Goal: Information Seeking & Learning: Learn about a topic

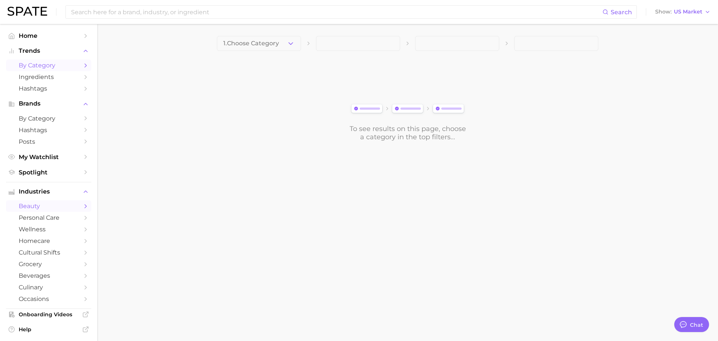
click at [54, 63] on span "by Category" at bounding box center [49, 65] width 60 height 7
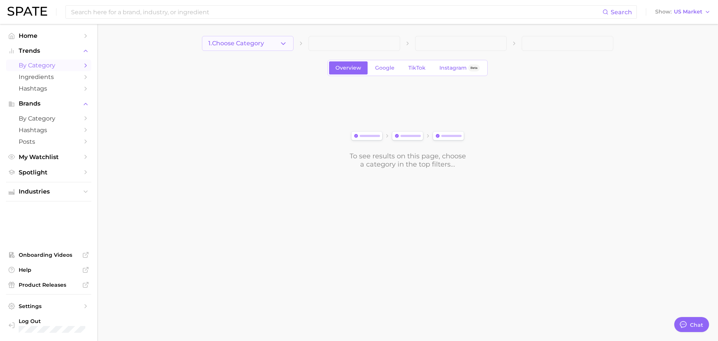
click at [258, 44] on span "1. Choose Category" at bounding box center [236, 43] width 56 height 7
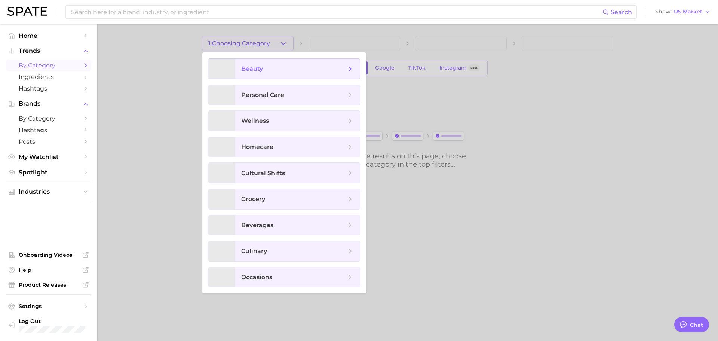
click at [296, 70] on span "beauty" at bounding box center [293, 69] width 105 height 8
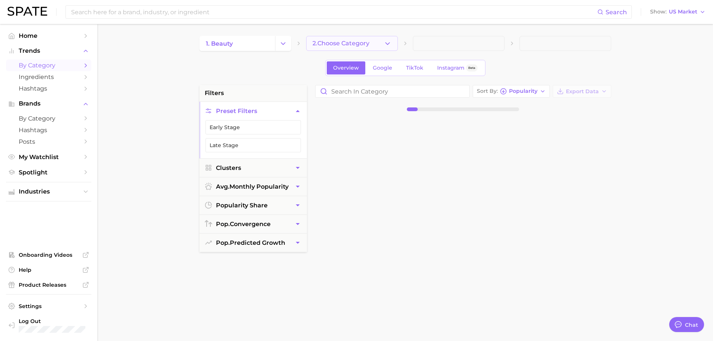
click at [355, 44] on span "2. Choose Category" at bounding box center [340, 43] width 57 height 7
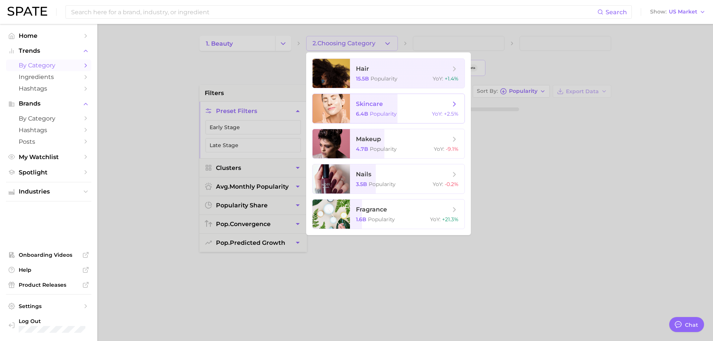
click at [404, 110] on span "skincare 6.4b Popularity YoY : +2.5%" at bounding box center [407, 108] width 115 height 29
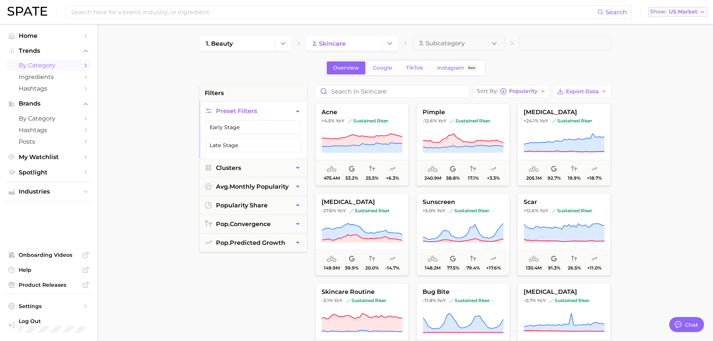
click at [686, 10] on span "US Market" at bounding box center [683, 12] width 28 height 4
click at [678, 138] on main "1. beauty 2. skincare 3. Subcategory Overview Google TikTok Instagram Beta filt…" at bounding box center [405, 308] width 616 height 568
click at [479, 39] on button "3. Subcategory" at bounding box center [459, 43] width 92 height 15
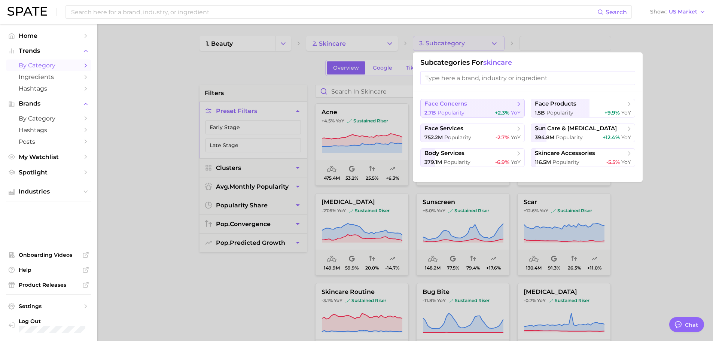
click at [464, 107] on span "face concerns" at bounding box center [445, 103] width 43 height 7
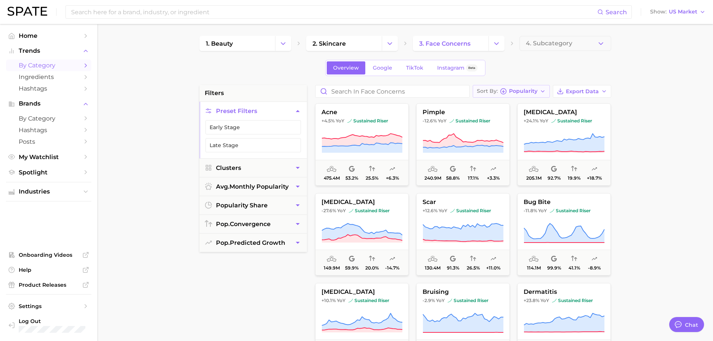
click at [523, 87] on button "Sort By Popularity" at bounding box center [511, 91] width 77 height 13
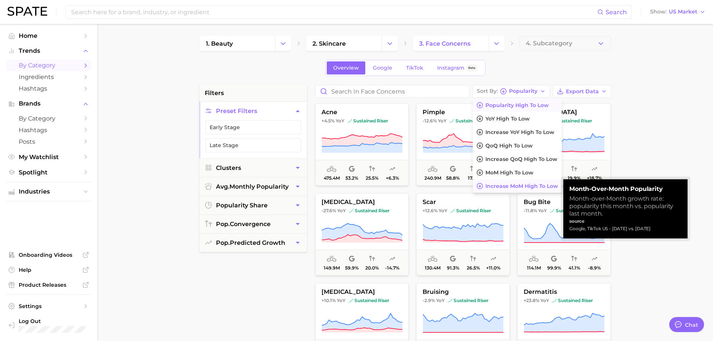
click at [511, 180] on button "Increase MoM high to low" at bounding box center [517, 185] width 89 height 13
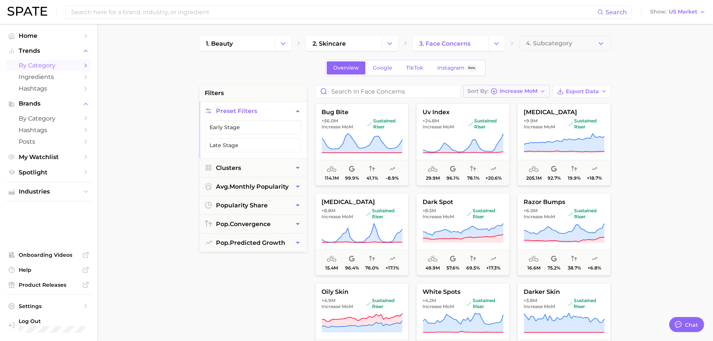
click at [528, 93] on span "Increase MoM" at bounding box center [519, 91] width 38 height 4
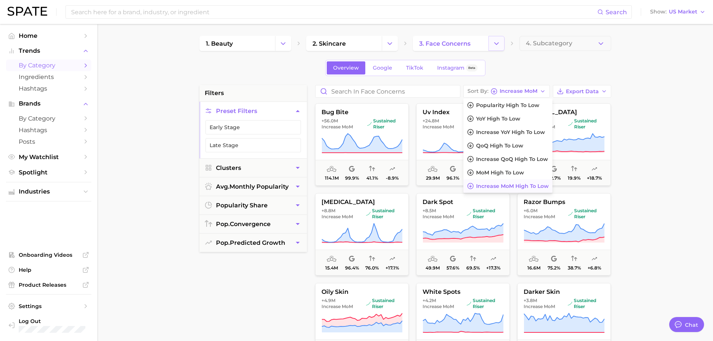
click at [495, 40] on icon "Change Category" at bounding box center [496, 44] width 8 height 8
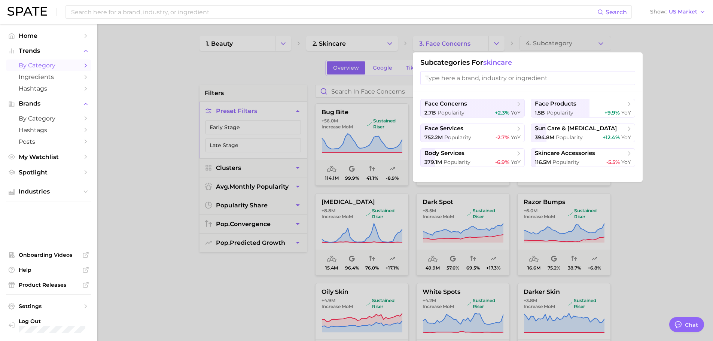
click at [381, 71] on div at bounding box center [356, 170] width 713 height 341
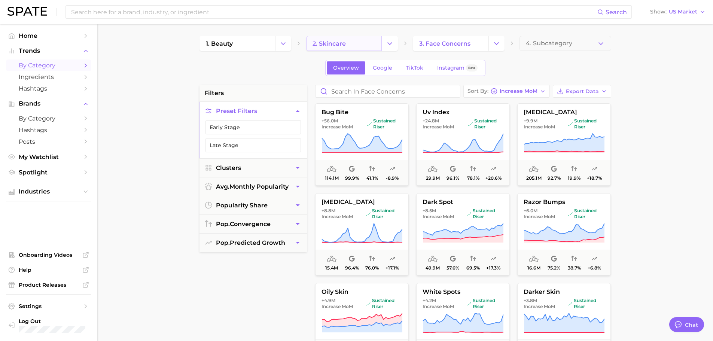
click at [359, 43] on link "2. skincare" at bounding box center [344, 43] width 76 height 15
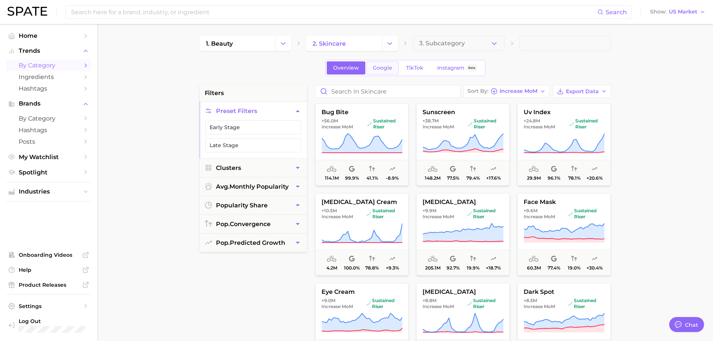
click at [383, 67] on span "Google" at bounding box center [382, 68] width 19 height 6
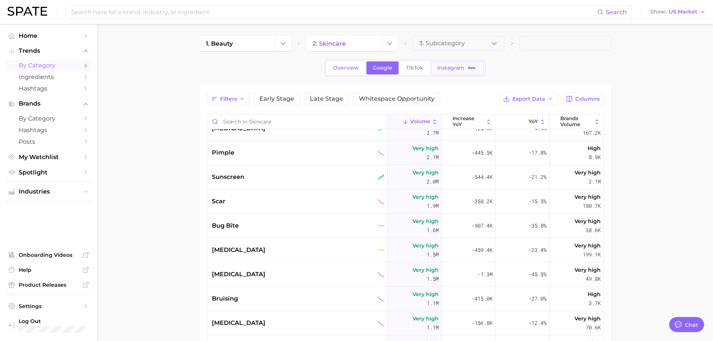
scroll to position [75, 0]
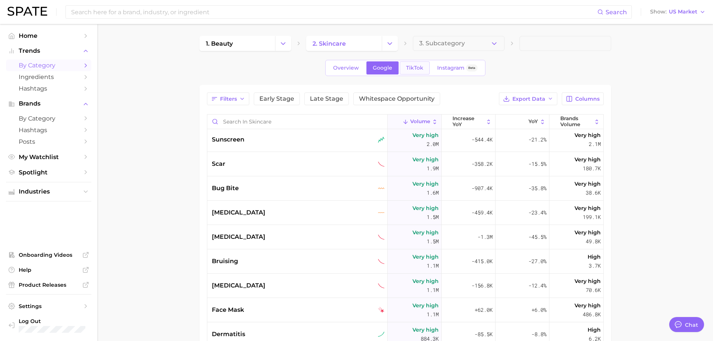
click at [417, 70] on span "TikTok" at bounding box center [414, 68] width 17 height 6
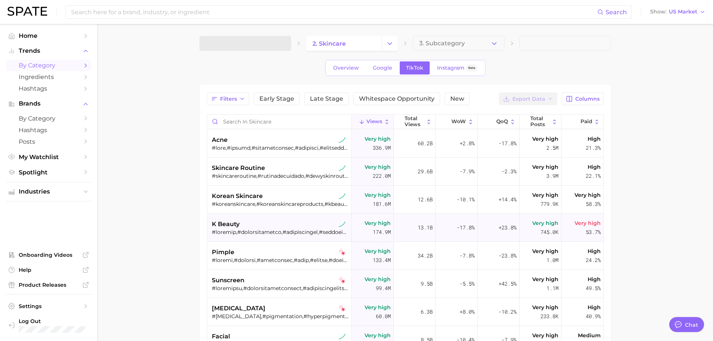
type textarea "x"
click at [290, 139] on div "acne" at bounding box center [280, 139] width 137 height 9
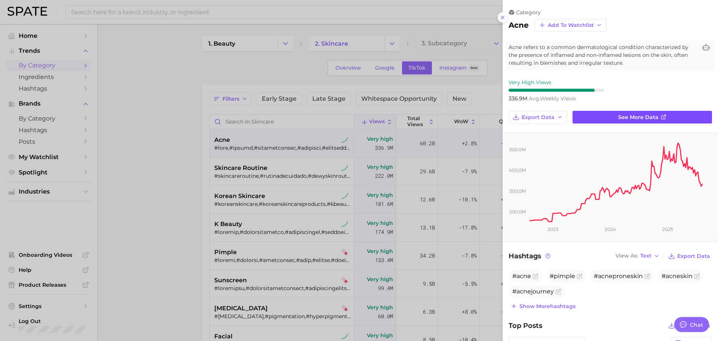
click at [648, 119] on span "See more data" at bounding box center [639, 117] width 40 height 6
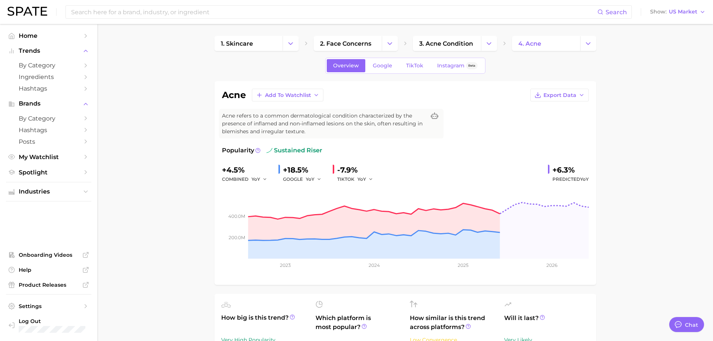
scroll to position [112, 0]
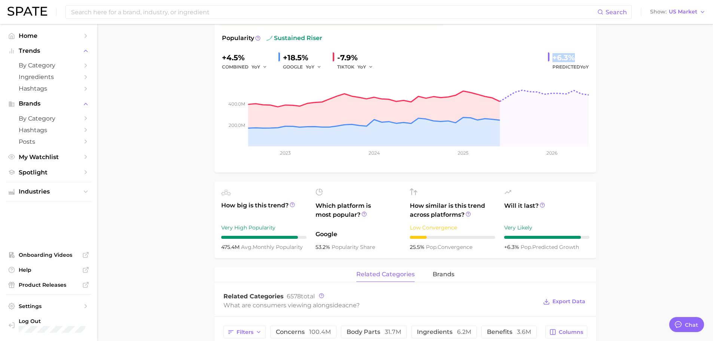
drag, startPoint x: 552, startPoint y: 57, endPoint x: 664, endPoint y: 79, distance: 114.1
click at [591, 62] on div "acne Add to Watchlist Export Data Acne refers to a common dermatological condit…" at bounding box center [405, 71] width 382 height 204
click at [664, 79] on main "1. skincare 2. face concerns 3. acne condition 4. acne Overview Google TikTok I…" at bounding box center [405, 331] width 616 height 839
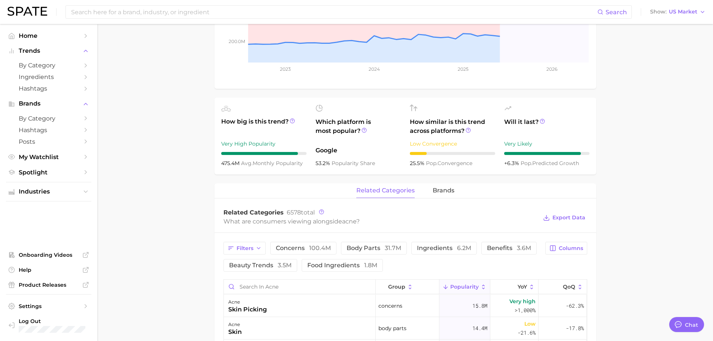
scroll to position [187, 0]
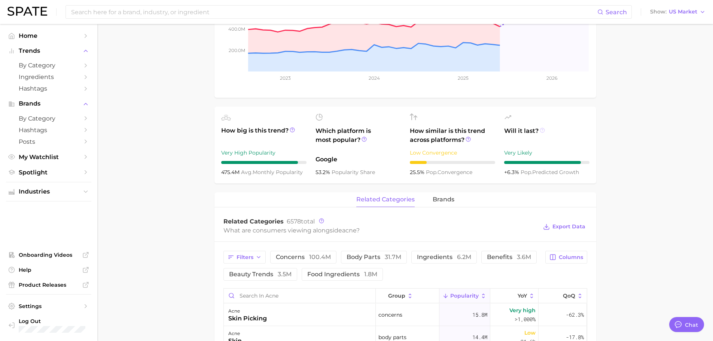
click at [542, 132] on circle at bounding box center [542, 130] width 4 height 4
click at [541, 130] on icon at bounding box center [542, 130] width 5 height 5
click at [644, 137] on main "1. skincare 2. face concerns 3. acne condition 4. acne Overview Google TikTok I…" at bounding box center [405, 256] width 616 height 839
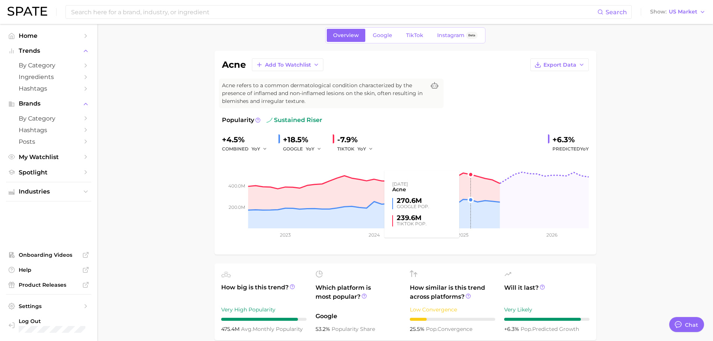
scroll to position [0, 0]
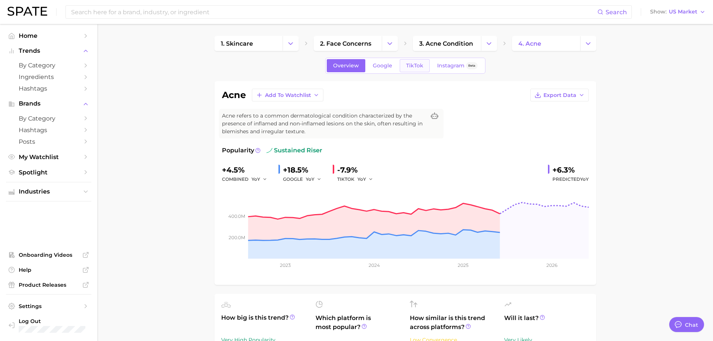
click at [410, 64] on span "TikTok" at bounding box center [414, 65] width 17 height 6
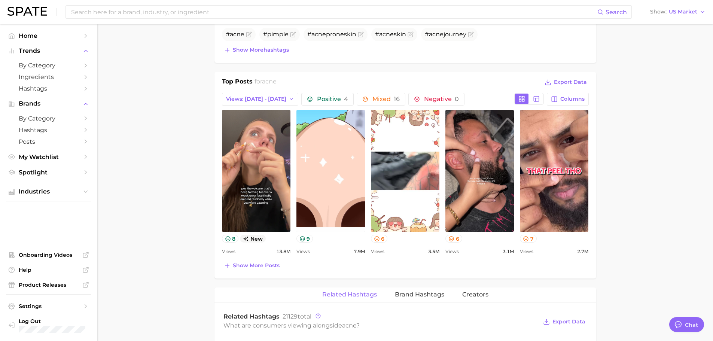
scroll to position [337, 0]
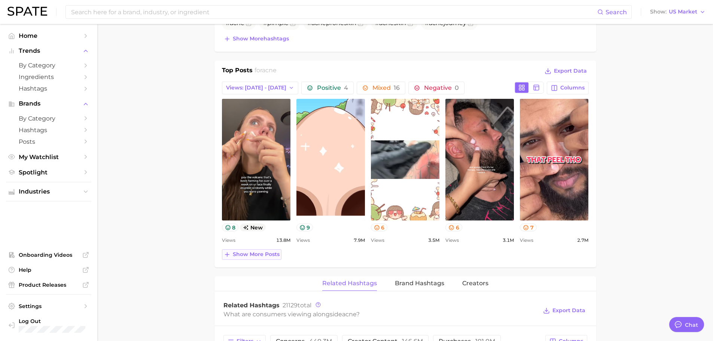
click at [257, 255] on span "Show more posts" at bounding box center [256, 254] width 47 height 6
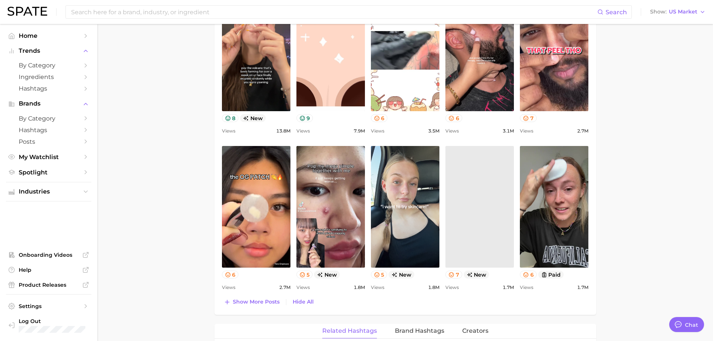
scroll to position [449, 0]
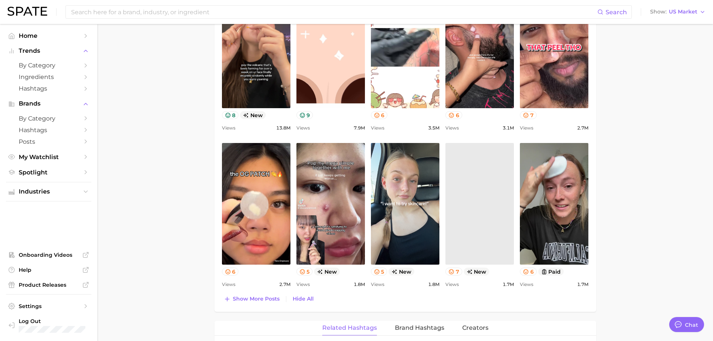
click at [246, 305] on div "Top Posts for acne Export Data Views: [DATE] - [DATE] Positive 4 Mixed 16 Negat…" at bounding box center [405, 129] width 382 height 363
click at [246, 299] on span "Show more posts" at bounding box center [256, 299] width 47 height 6
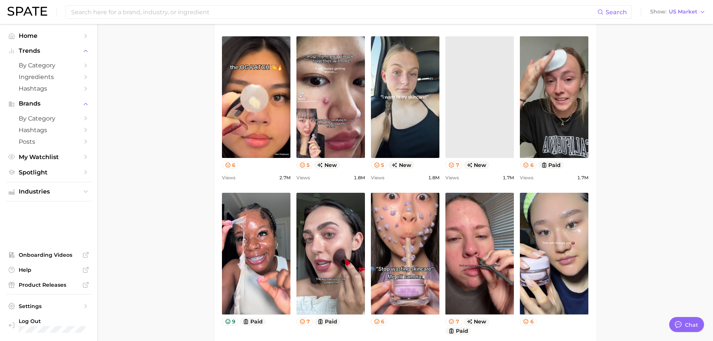
scroll to position [599, 0]
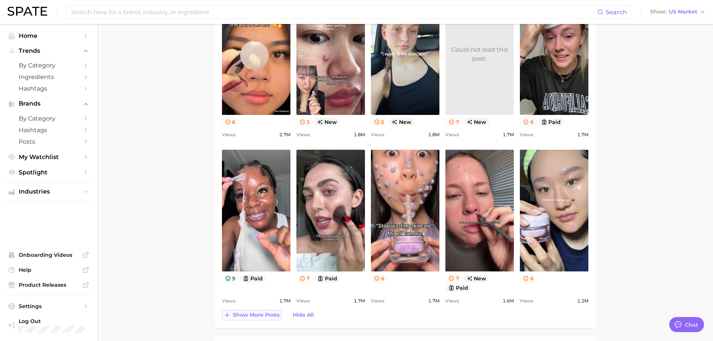
click at [253, 315] on span "Show more posts" at bounding box center [256, 315] width 47 height 6
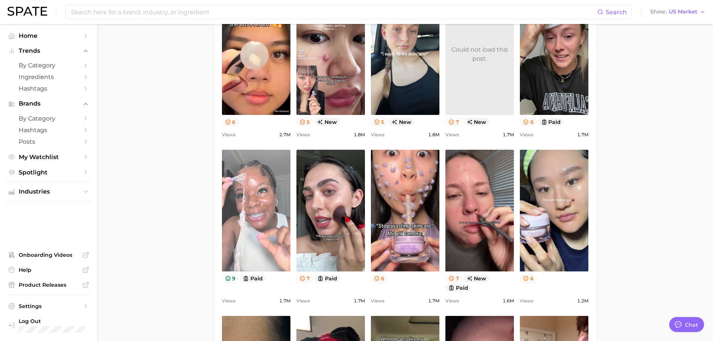
scroll to position [0, 0]
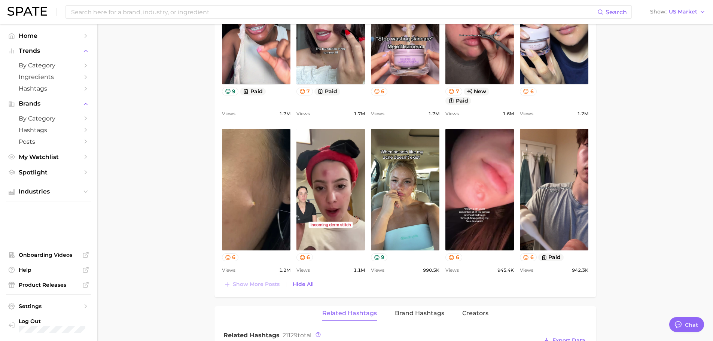
click at [667, 190] on main "1. skincare 2. face concerns 3. acne condition 4. acne Overview Google TikTok I…" at bounding box center [405, 13] width 616 height 1551
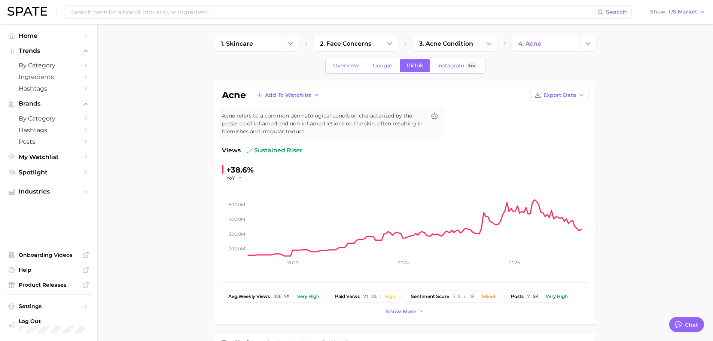
click at [160, 10] on input at bounding box center [333, 12] width 527 height 13
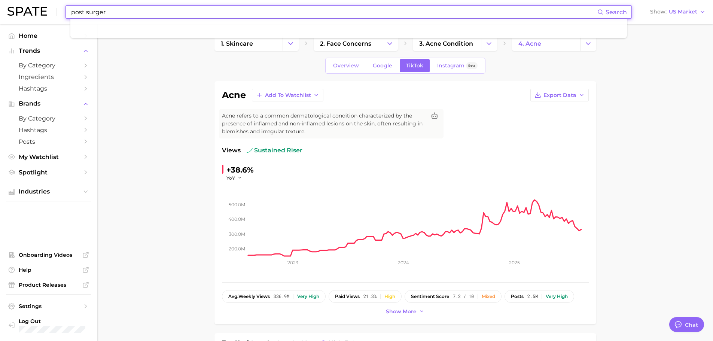
type input "post surgery"
drag, startPoint x: 132, startPoint y: 10, endPoint x: 49, endPoint y: 10, distance: 82.7
click at [49, 10] on div "post surgery Search No results for " post surgery " Suggest Show US Market" at bounding box center [356, 12] width 698 height 24
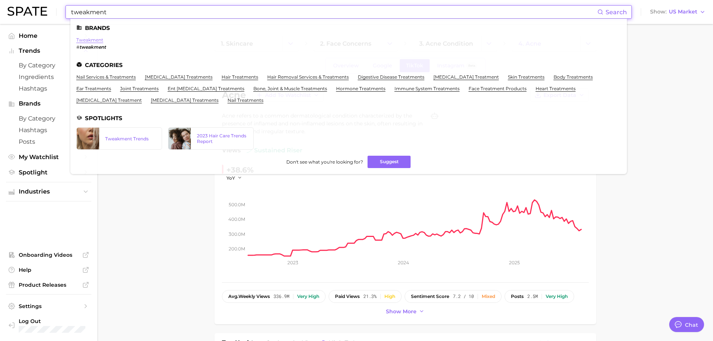
type input "tweakment"
click at [86, 39] on link "tweakment" at bounding box center [89, 40] width 27 height 6
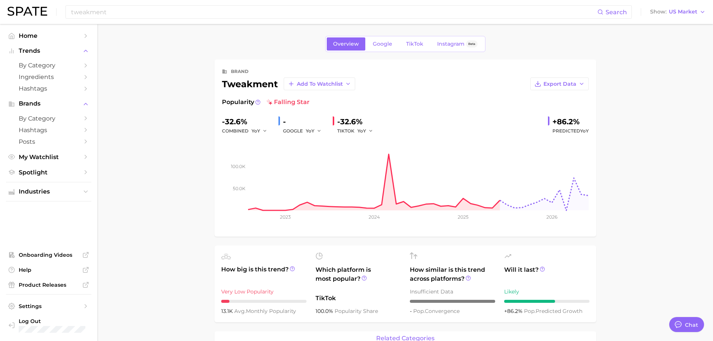
click at [146, 13] on input "tweakment" at bounding box center [333, 12] width 527 height 13
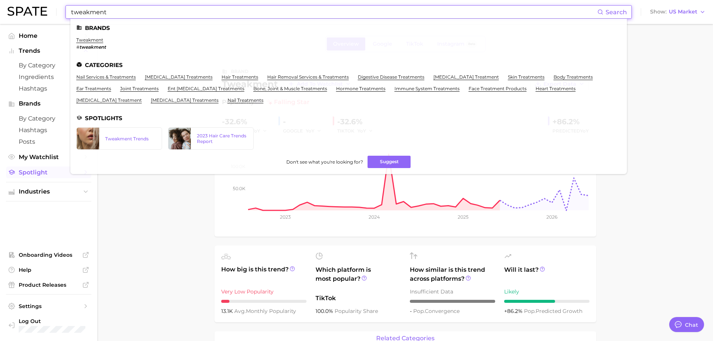
click at [46, 170] on span "Spotlight" at bounding box center [49, 172] width 60 height 7
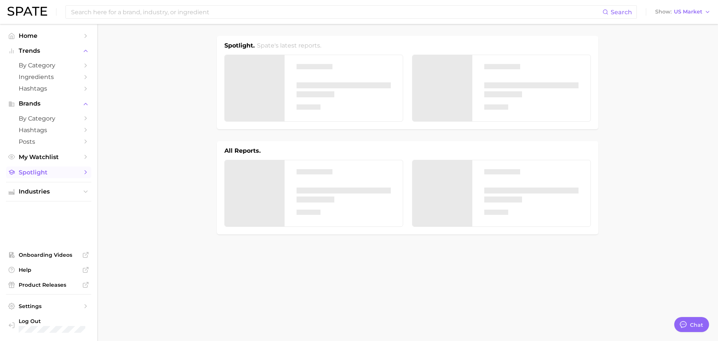
type textarea "x"
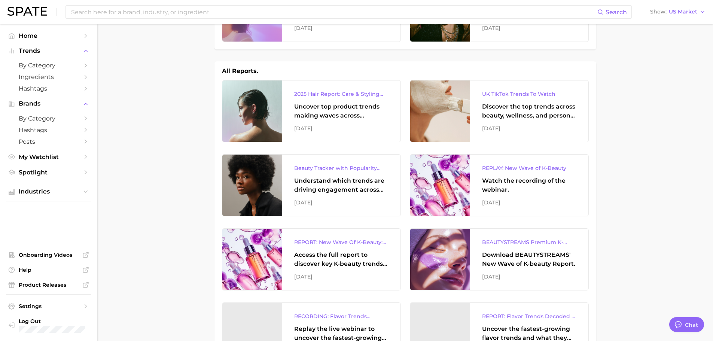
scroll to position [112, 0]
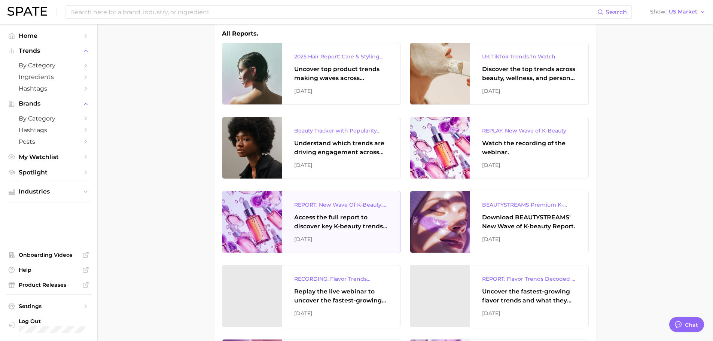
click at [354, 233] on div "REPORT: New Wave Of K-Beauty: [GEOGRAPHIC_DATA]’s Trending Innovations In Skinc…" at bounding box center [341, 221] width 118 height 61
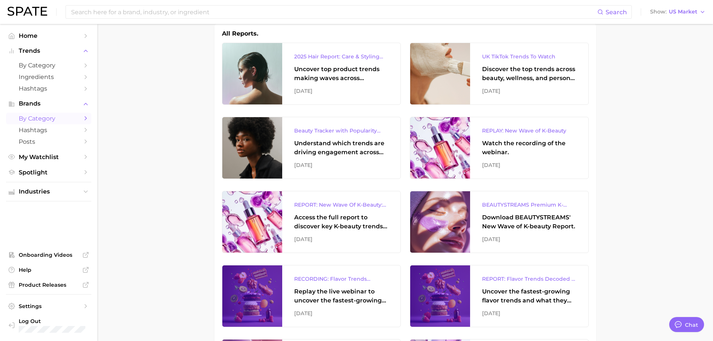
click at [53, 117] on span "by Category" at bounding box center [49, 118] width 60 height 7
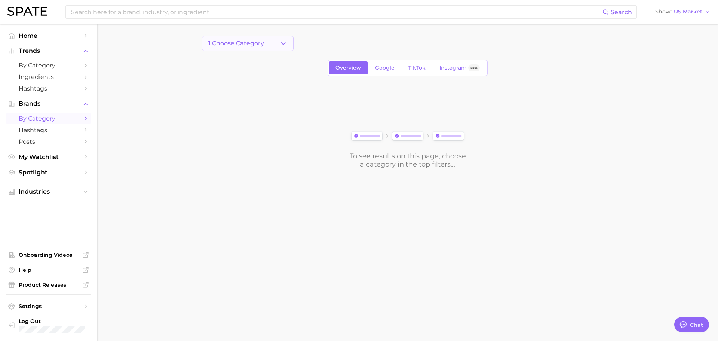
click at [281, 41] on icon "button" at bounding box center [284, 44] width 8 height 8
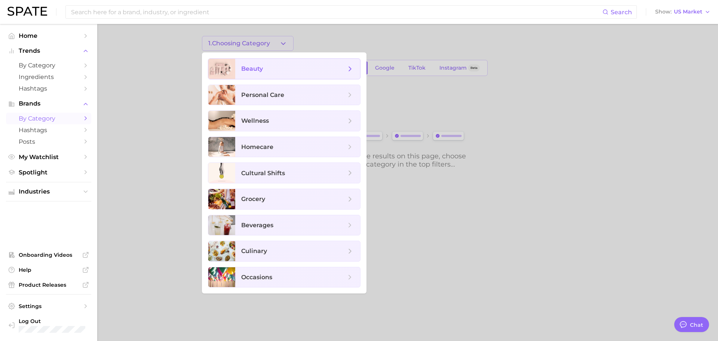
click at [318, 76] on span "beauty" at bounding box center [297, 69] width 125 height 20
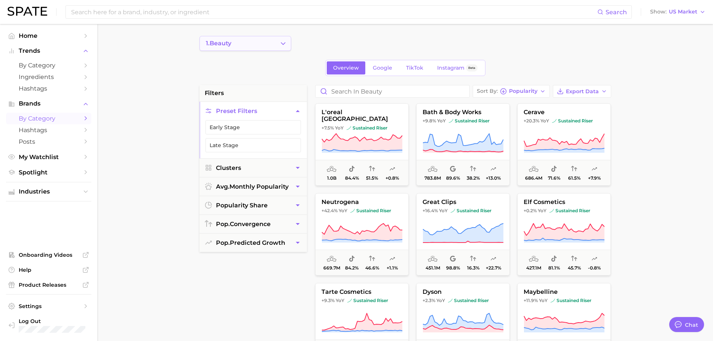
click at [268, 48] on button "1. beauty" at bounding box center [245, 43] width 92 height 15
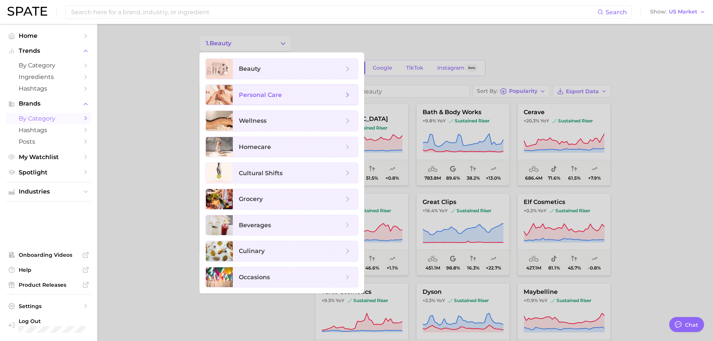
click at [288, 87] on span "personal care" at bounding box center [295, 95] width 125 height 20
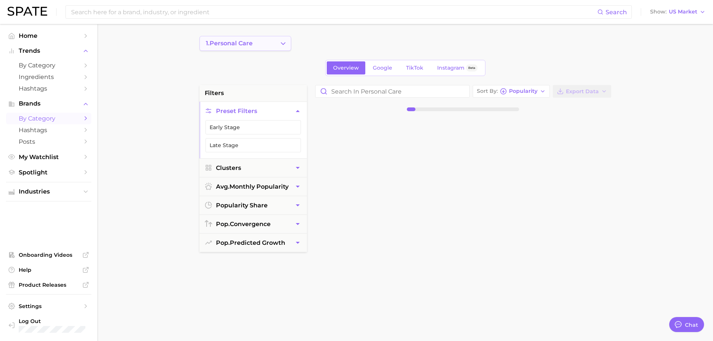
click at [265, 47] on button "1. personal care" at bounding box center [245, 43] width 92 height 15
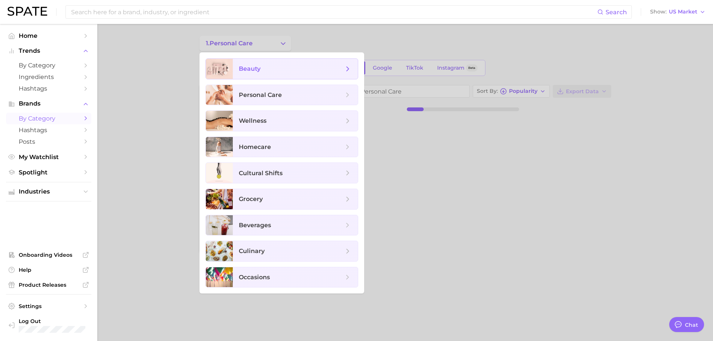
click at [267, 64] on span "beauty" at bounding box center [295, 69] width 125 height 20
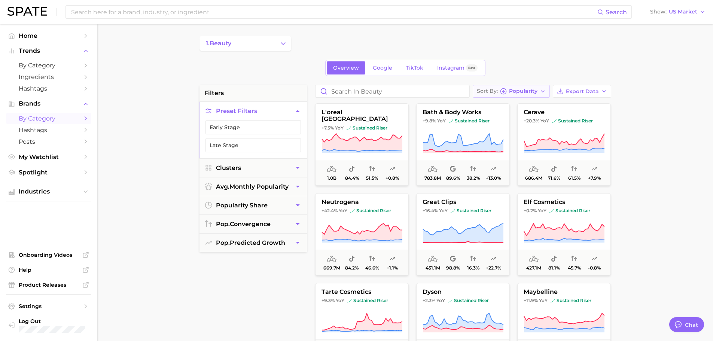
click at [536, 91] on span "Popularity" at bounding box center [523, 91] width 28 height 4
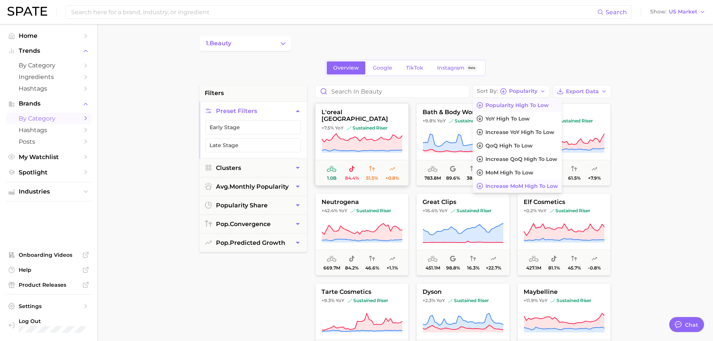
click at [524, 185] on span "Increase MoM high to low" at bounding box center [521, 186] width 73 height 6
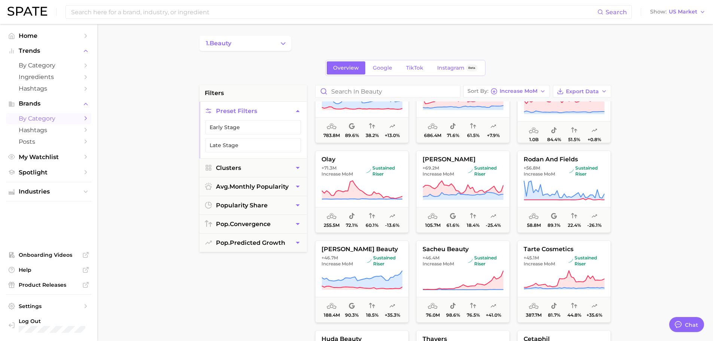
scroll to position [112, 0]
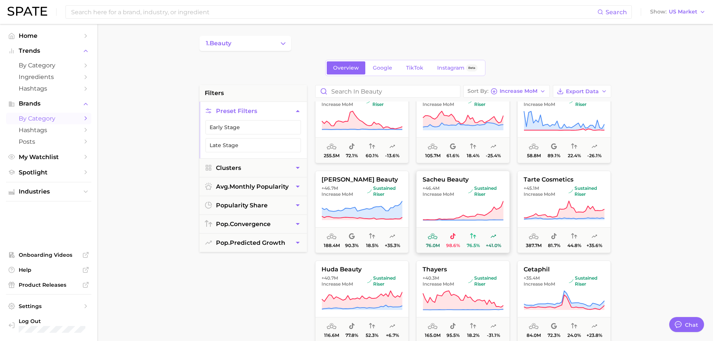
click at [437, 204] on icon at bounding box center [462, 210] width 81 height 21
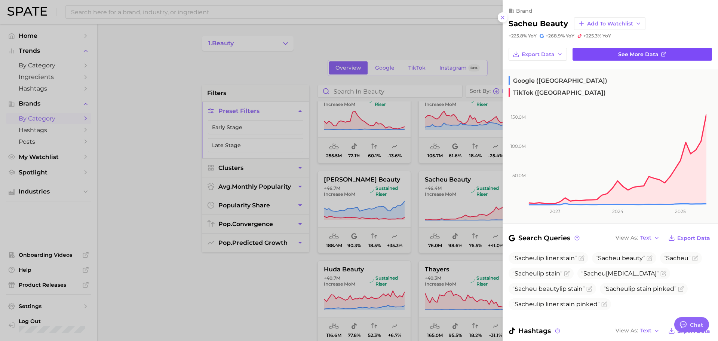
click at [623, 54] on span "See more data" at bounding box center [639, 54] width 40 height 6
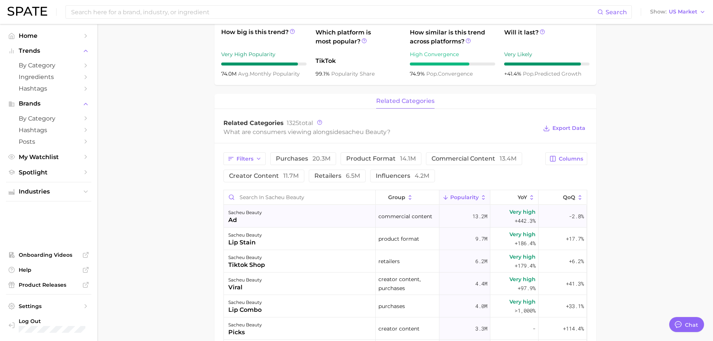
scroll to position [262, 0]
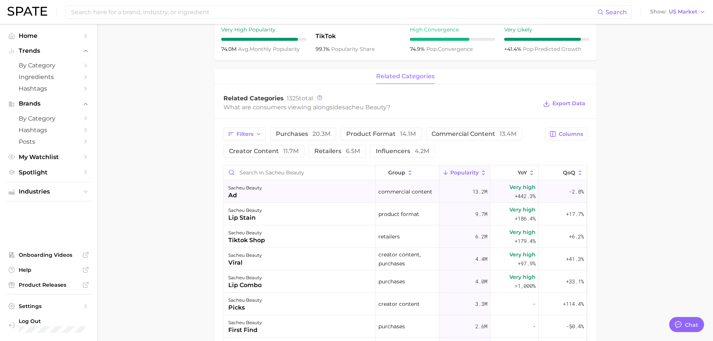
click at [524, 198] on span "+442.3%" at bounding box center [525, 196] width 21 height 9
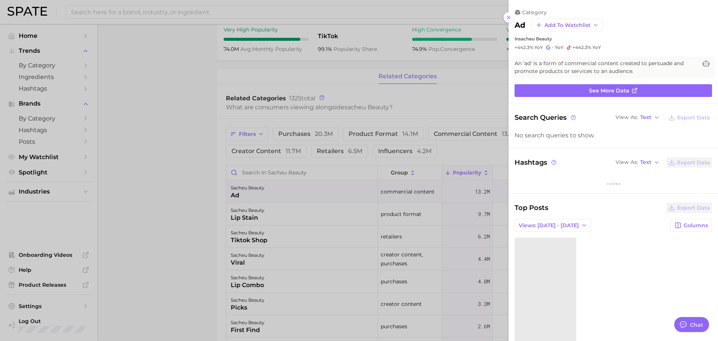
click at [222, 190] on div at bounding box center [359, 170] width 718 height 341
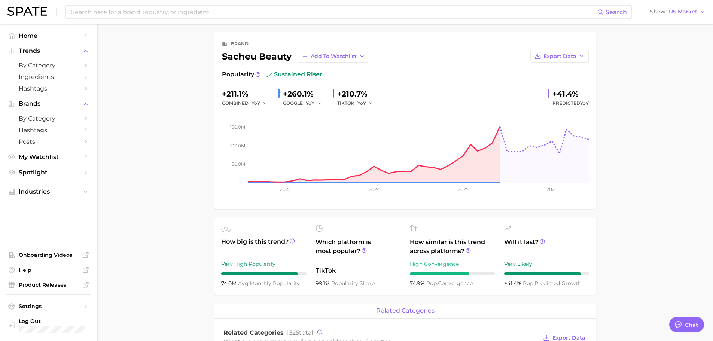
scroll to position [0, 0]
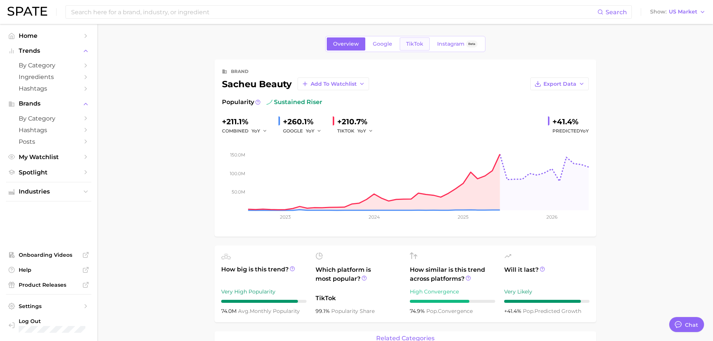
click at [409, 48] on link "TikTok" at bounding box center [415, 43] width 30 height 13
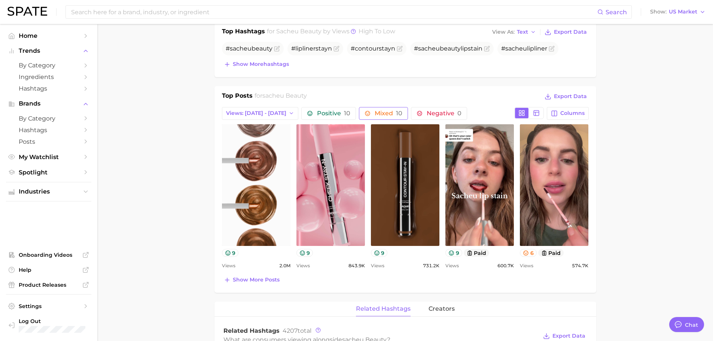
scroll to position [262, 0]
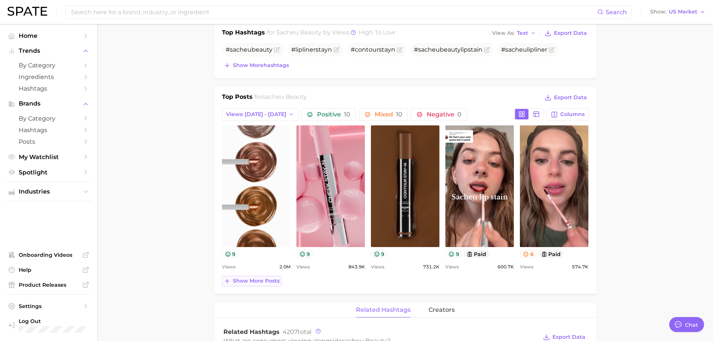
click at [245, 284] on span "Show more posts" at bounding box center [256, 281] width 47 height 6
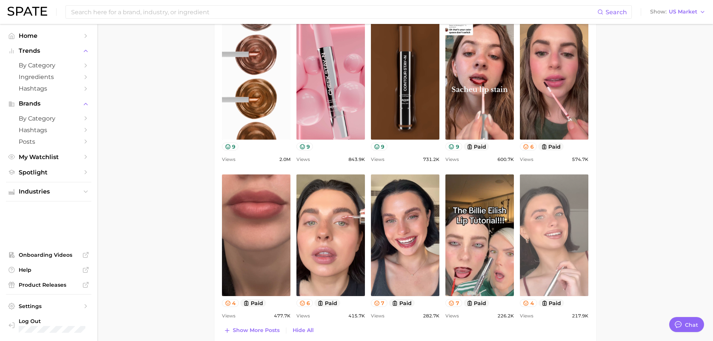
scroll to position [412, 0]
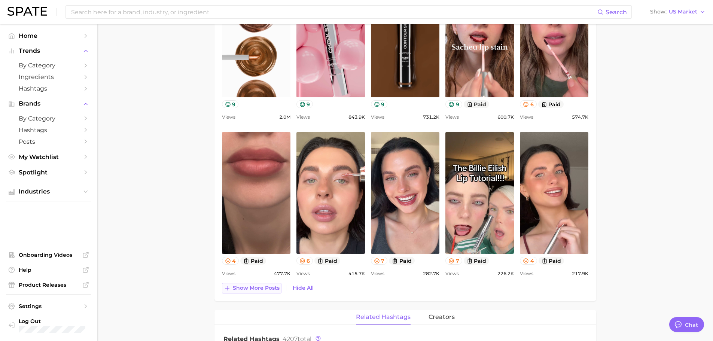
click at [260, 283] on button "Show more posts" at bounding box center [251, 288] width 59 height 10
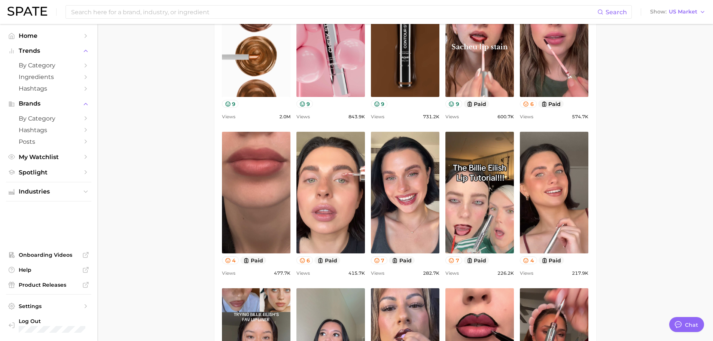
scroll to position [451, 0]
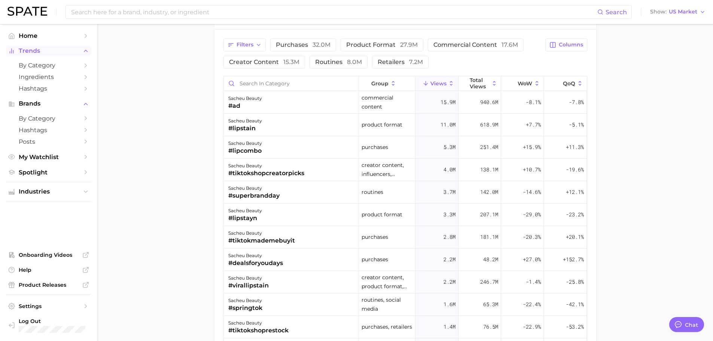
click at [82, 49] on button "Trends" at bounding box center [48, 50] width 85 height 11
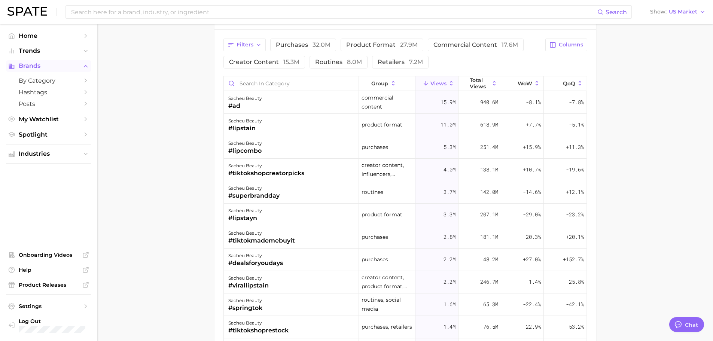
click at [48, 68] on span "Brands" at bounding box center [49, 65] width 60 height 7
click at [74, 113] on span "Industries" at bounding box center [49, 116] width 60 height 7
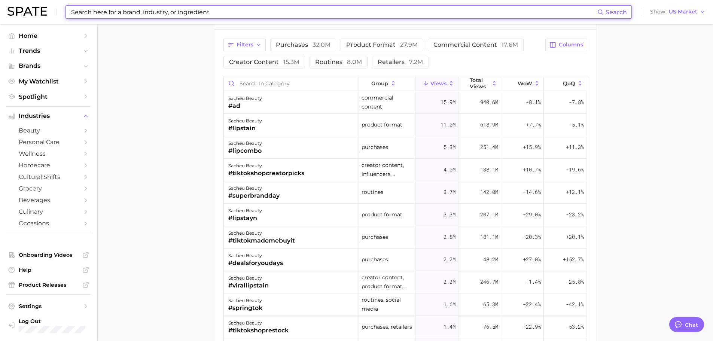
click at [128, 12] on input at bounding box center [333, 12] width 527 height 13
click at [135, 16] on input at bounding box center [333, 12] width 527 height 13
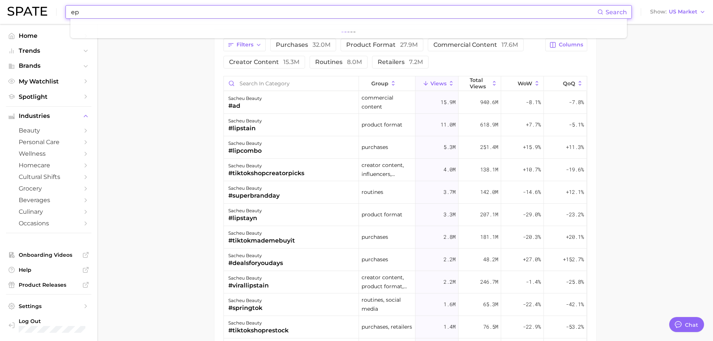
type input "e"
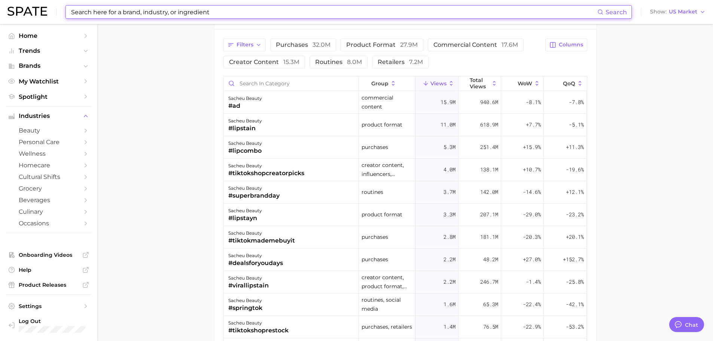
type input "a"
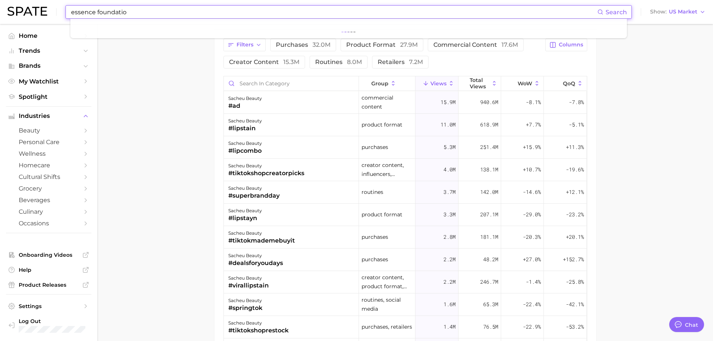
type input "essence foundation"
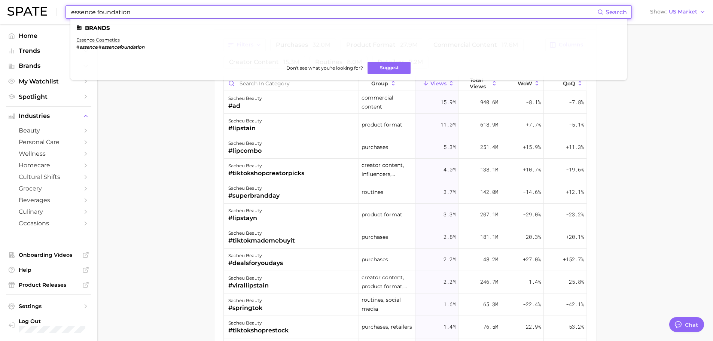
drag, startPoint x: 135, startPoint y: 12, endPoint x: 49, endPoint y: 4, distance: 86.4
click at [49, 3] on div "essence foundation Search Brands essence cosmetics # essence , # essencefoundat…" at bounding box center [356, 12] width 698 height 24
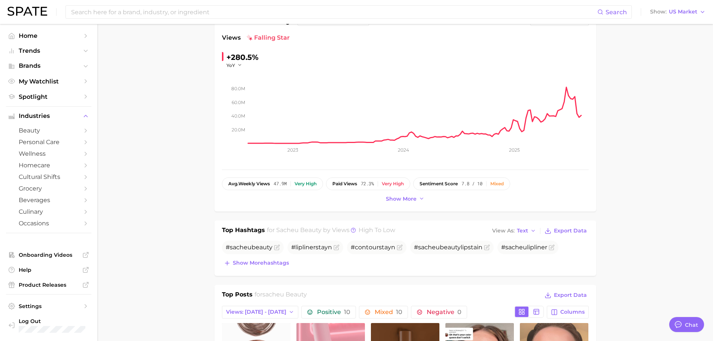
scroll to position [0, 0]
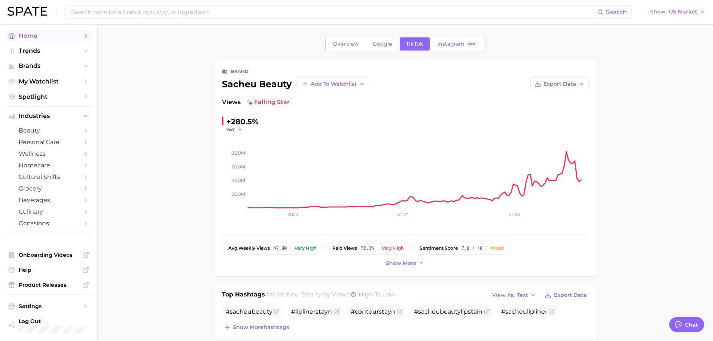
click at [53, 33] on span "Home" at bounding box center [49, 35] width 60 height 7
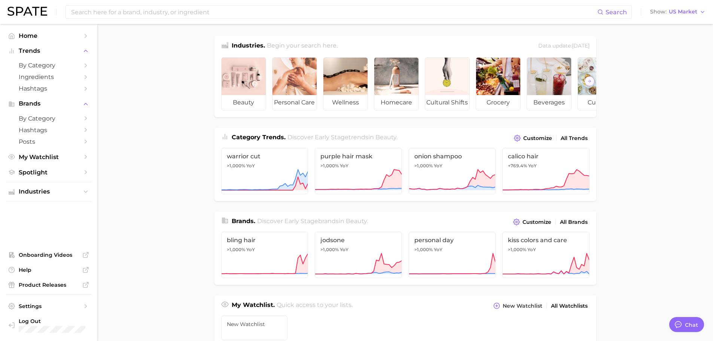
click at [171, 79] on main "Industries. Begin your search here. Data update: [DATE] beauty personal care we…" at bounding box center [405, 316] width 616 height 584
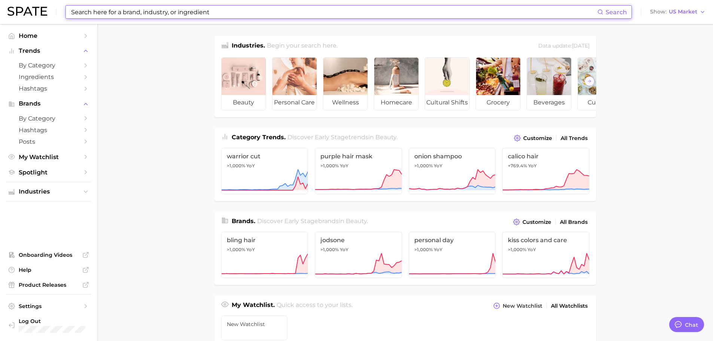
click at [170, 12] on input at bounding box center [333, 12] width 527 height 13
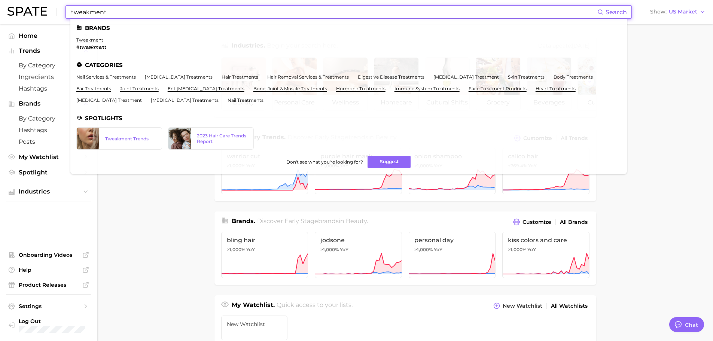
type input "tweakment"
click at [139, 256] on main "Industries. Begin your search here. Data update: [DATE] beauty personal care we…" at bounding box center [405, 316] width 616 height 584
click at [141, 7] on input "tweakment" at bounding box center [333, 12] width 527 height 13
click at [97, 39] on link "tweakment" at bounding box center [89, 40] width 27 height 6
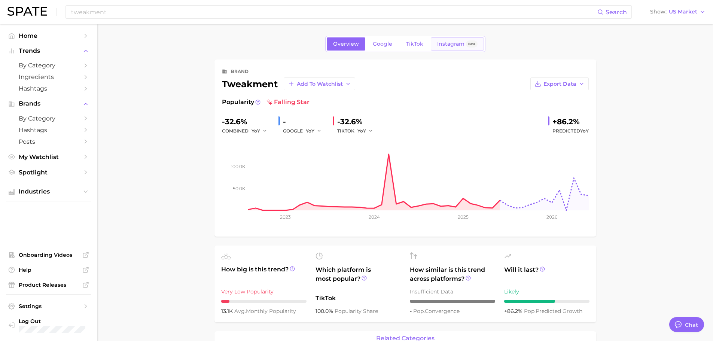
click at [453, 45] on span "Instagram" at bounding box center [450, 44] width 27 height 6
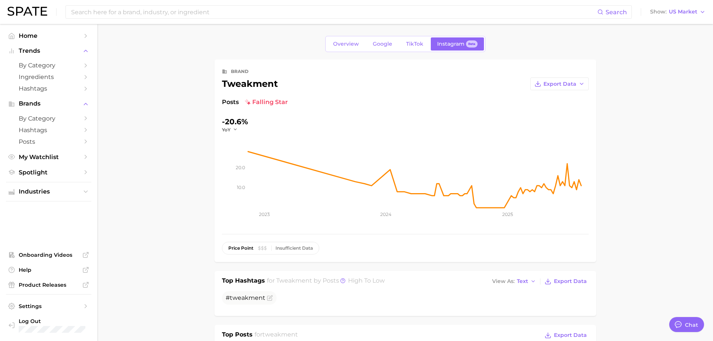
drag, startPoint x: 685, startPoint y: 111, endPoint x: 688, endPoint y: 116, distance: 6.2
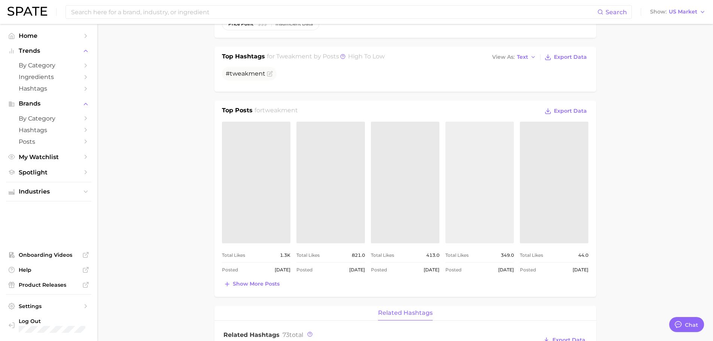
scroll to position [223, 0]
click at [490, 141] on link "view post on Instagram" at bounding box center [479, 183] width 68 height 122
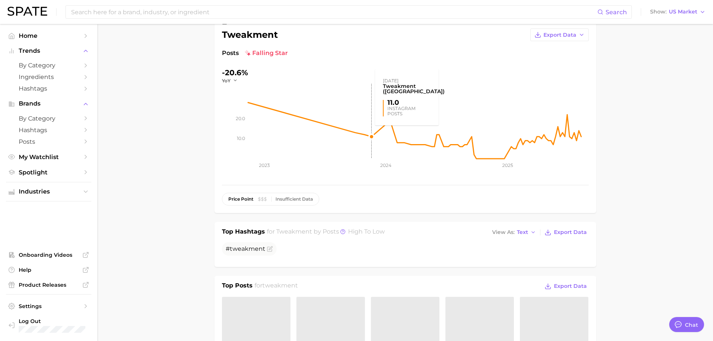
scroll to position [0, 0]
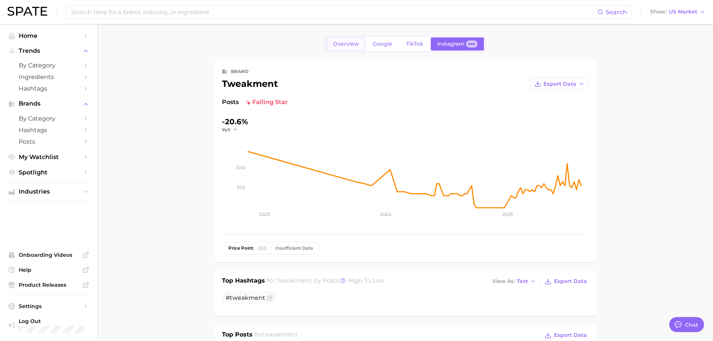
click at [353, 44] on span "Overview" at bounding box center [346, 44] width 26 height 6
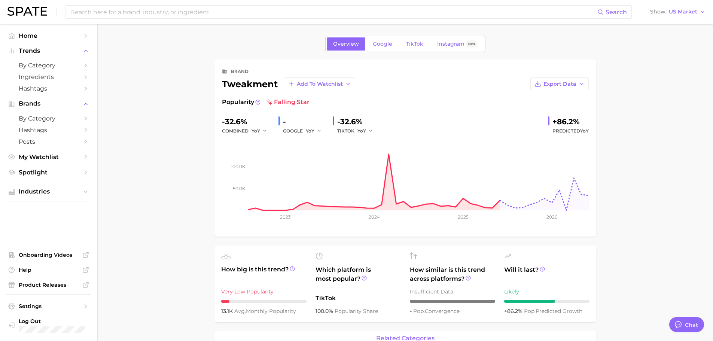
click at [684, 15] on button "Show US Market" at bounding box center [677, 12] width 59 height 10
click at [676, 68] on button "[GEOGRAPHIC_DATA]" at bounding box center [674, 64] width 65 height 13
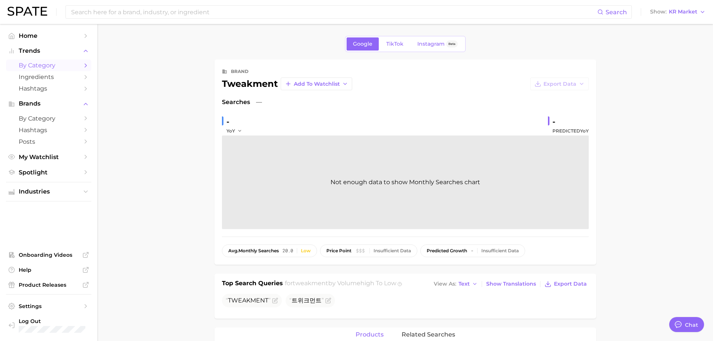
click at [41, 63] on span "by Category" at bounding box center [49, 65] width 60 height 7
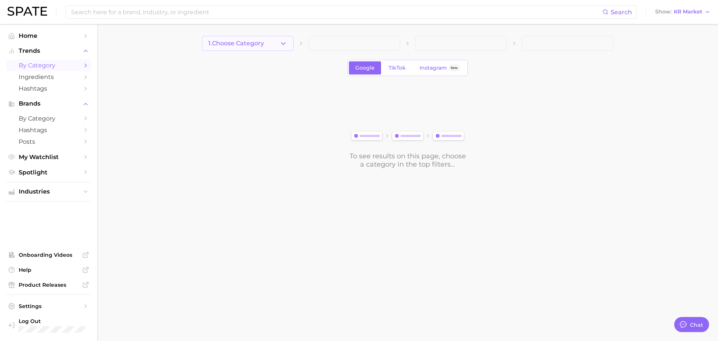
click at [242, 42] on span "1. Choose Category" at bounding box center [236, 43] width 56 height 7
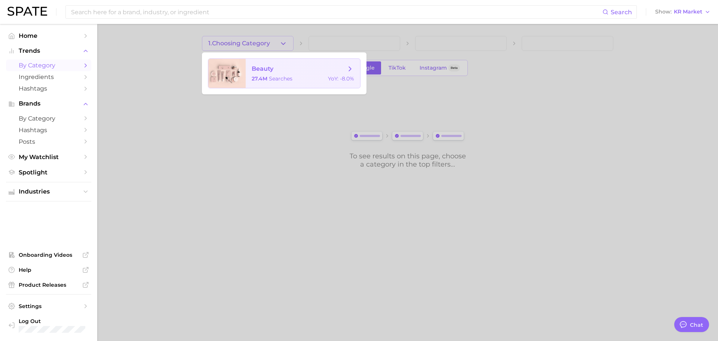
click at [272, 67] on span "beauty" at bounding box center [263, 68] width 22 height 7
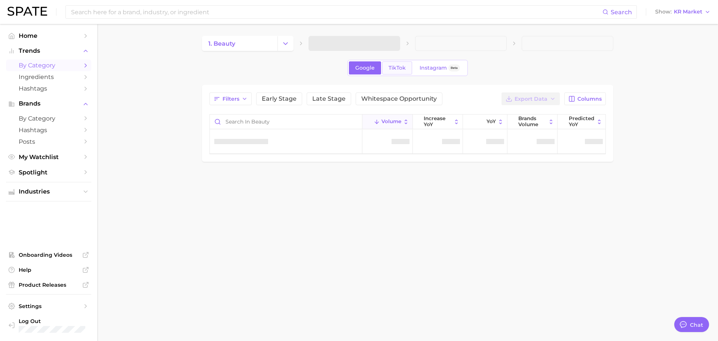
click at [403, 70] on span "TikTok" at bounding box center [397, 68] width 17 height 6
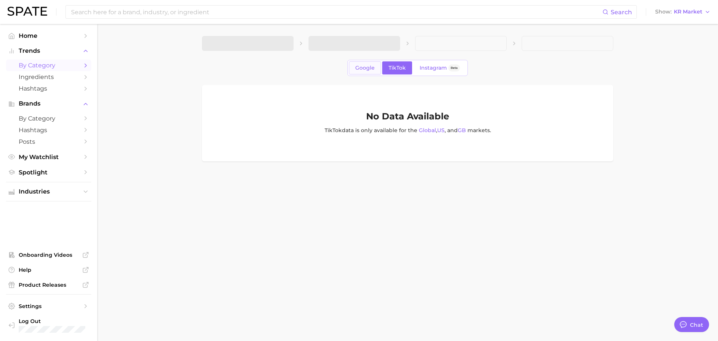
click at [358, 69] on span "Google" at bounding box center [364, 68] width 19 height 6
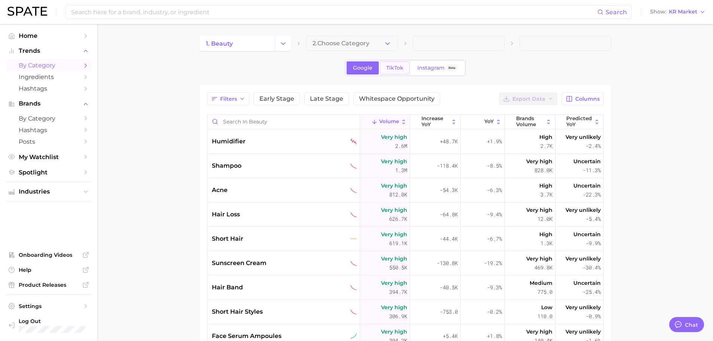
click at [396, 65] on span "TikTok" at bounding box center [394, 68] width 17 height 6
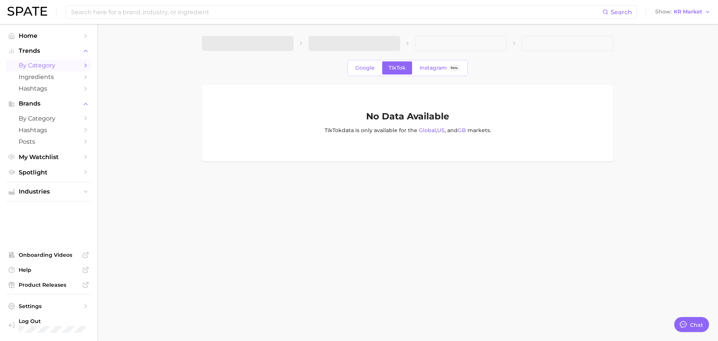
click at [585, 101] on div "No Data Available TikTok data is only available for the Global , [GEOGRAPHIC_DA…" at bounding box center [408, 123] width 412 height 76
click at [130, 1] on div "Search Show KR Market" at bounding box center [358, 12] width 703 height 24
click at [134, 9] on input at bounding box center [336, 12] width 532 height 13
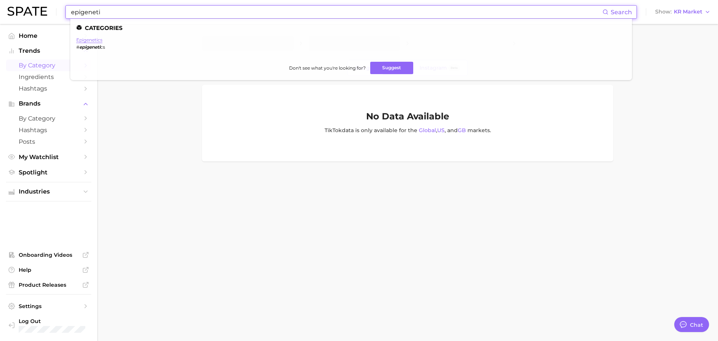
type input "epigeneti"
click at [96, 39] on link "epigenetics" at bounding box center [89, 40] width 26 height 6
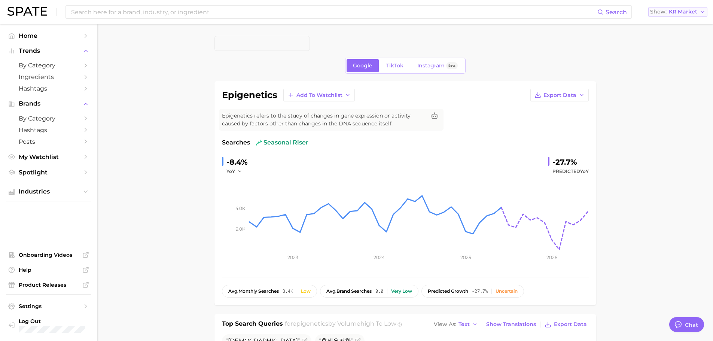
click at [673, 12] on span "KR Market" at bounding box center [683, 12] width 28 height 4
click at [668, 22] on span "[GEOGRAPHIC_DATA]" at bounding box center [674, 24] width 58 height 6
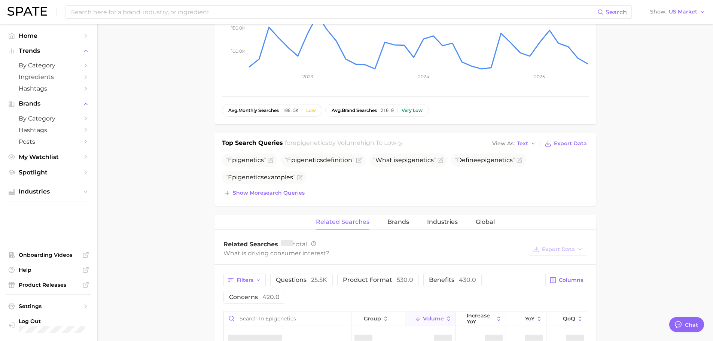
scroll to position [75, 0]
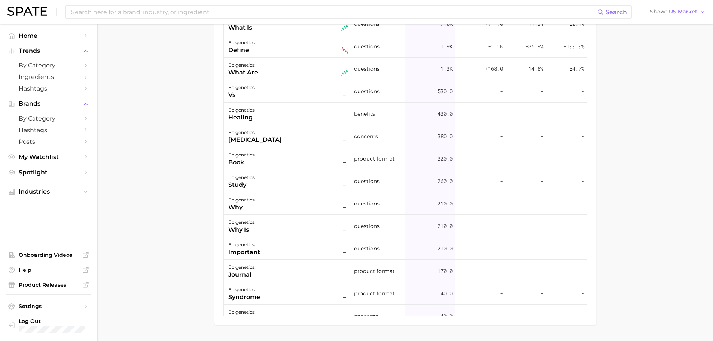
scroll to position [524, 0]
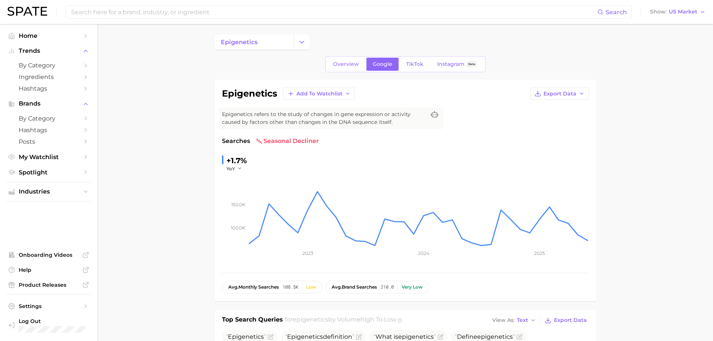
scroll to position [0, 0]
click at [350, 63] on span "Overview" at bounding box center [346, 65] width 26 height 6
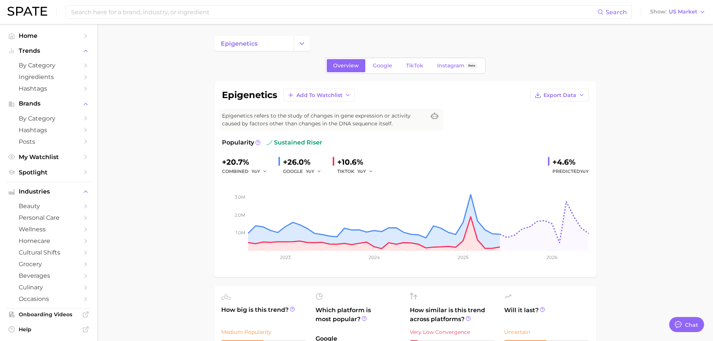
type textarea "x"
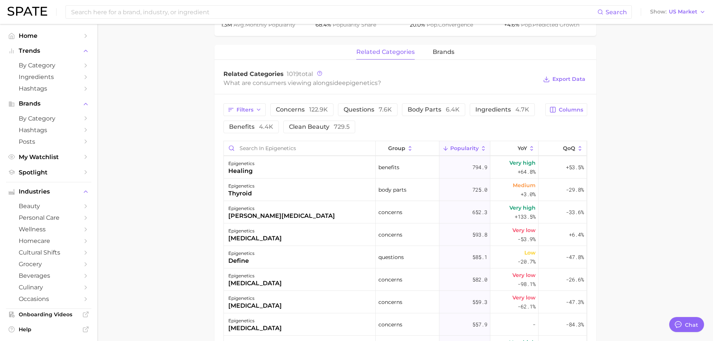
scroll to position [599, 0]
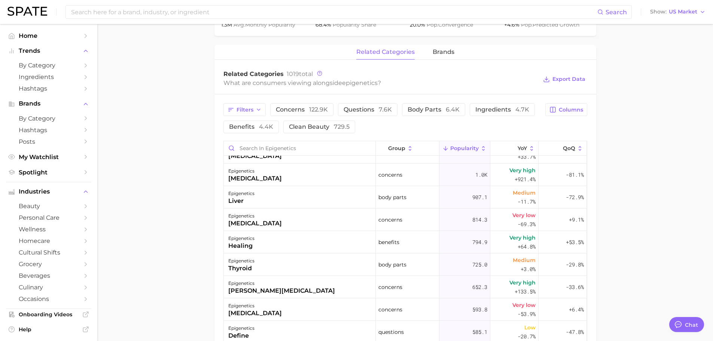
click at [205, 214] on main "epigenetics Overview Google TikTok Instagram Beta epigenetics Add to Watchlist …" at bounding box center [405, 112] width 616 height 831
click at [210, 210] on main "epigenetics Overview Google TikTok Instagram Beta epigenetics Add to Watchlist …" at bounding box center [405, 112] width 616 height 831
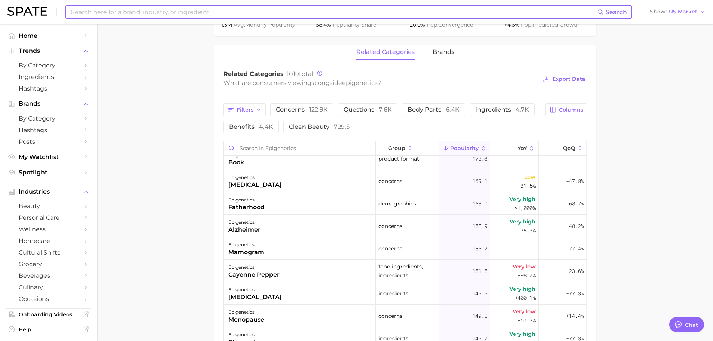
scroll to position [2021, 0]
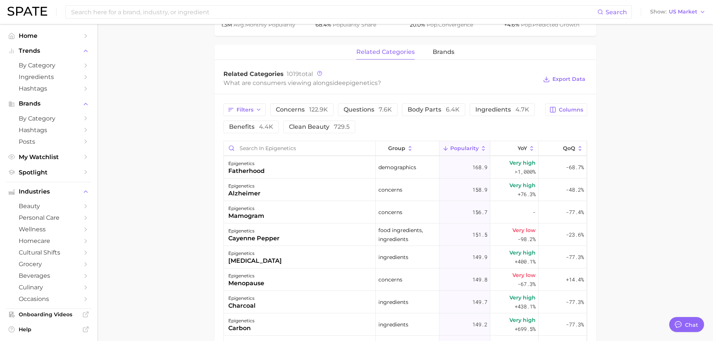
click at [655, 155] on main "epigenetics Overview Google TikTok Instagram Beta epigenetics Add to Watchlist …" at bounding box center [405, 112] width 616 height 831
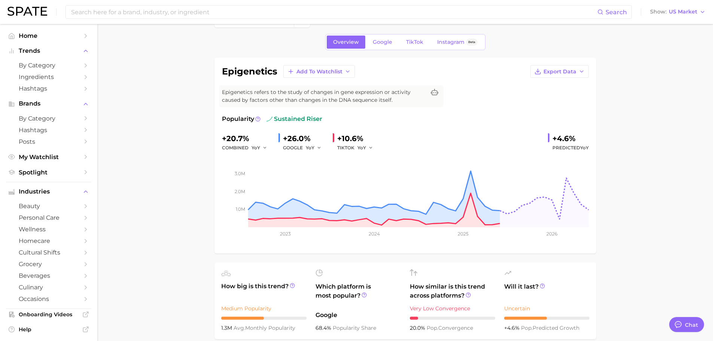
scroll to position [0, 0]
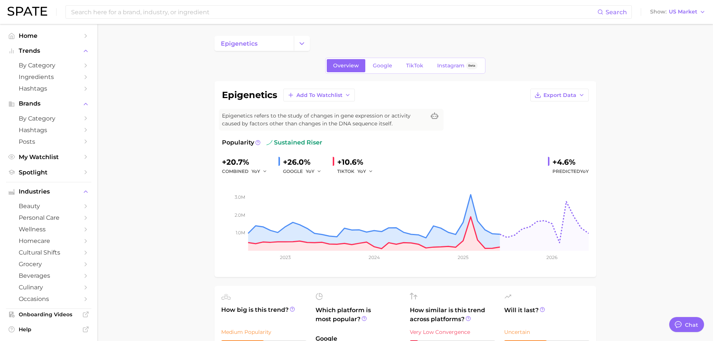
click at [550, 104] on div "epigenetics Add to Watchlist Export Data Epigenetics refers to the study of cha…" at bounding box center [405, 179] width 367 height 181
click at [558, 95] on span "Export Data" at bounding box center [559, 95] width 33 height 6
